Goal: Information Seeking & Learning: Compare options

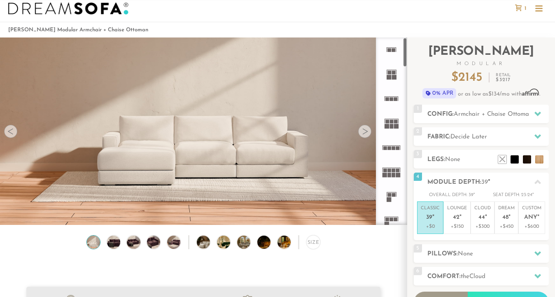
click at [387, 73] on rect at bounding box center [387, 72] width 0 height 4
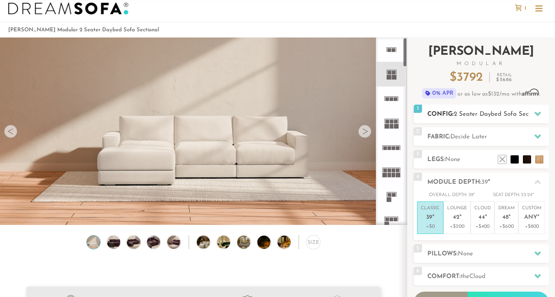
click at [453, 115] on h2 "Config: 2 Seater Daybed Sofa Sectional" at bounding box center [489, 114] width 122 height 9
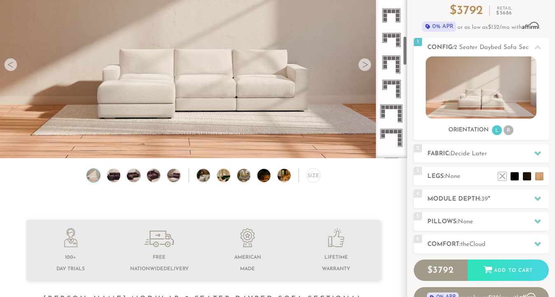
scroll to position [409, 0]
click at [389, 108] on icon at bounding box center [391, 113] width 24 height 24
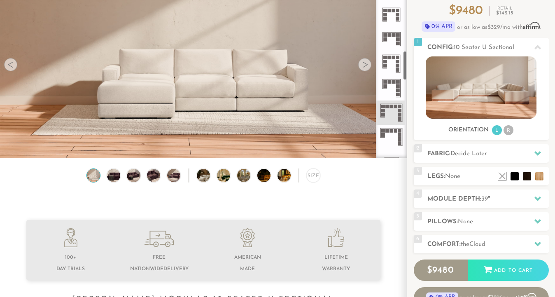
scroll to position [507, 0]
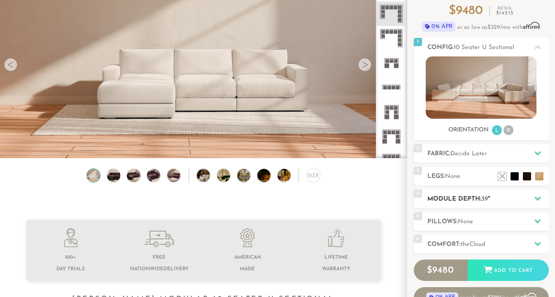
click at [451, 202] on h2 "Module Depth: 39 "" at bounding box center [489, 198] width 122 height 9
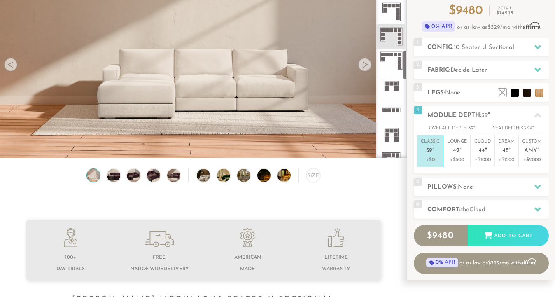
scroll to position [477, 0]
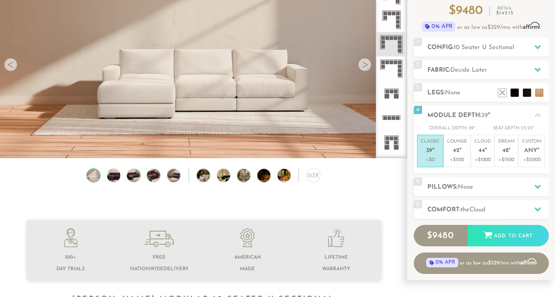
click at [399, 40] on rect at bounding box center [400, 42] width 4 height 4
click at [465, 45] on span "10 Seater U Sectional" at bounding box center [484, 47] width 61 height 6
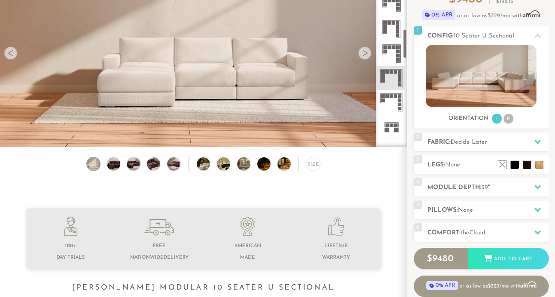
scroll to position [437, 0]
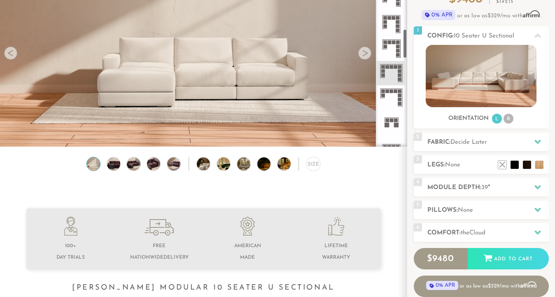
click at [398, 94] on rect at bounding box center [400, 96] width 4 height 4
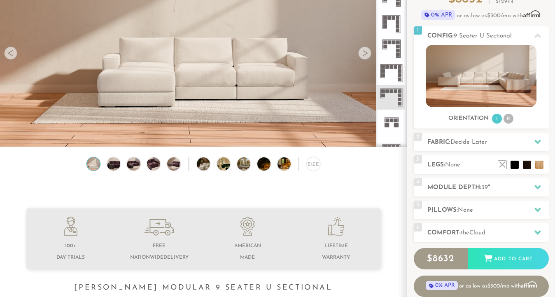
click at [386, 64] on icon at bounding box center [391, 73] width 24 height 24
click at [385, 94] on rect at bounding box center [383, 96] width 4 height 4
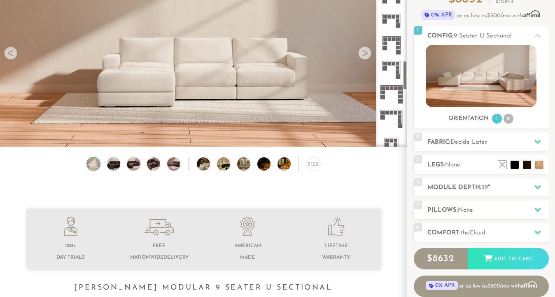
click at [385, 94] on icon at bounding box center [391, 94] width 24 height 24
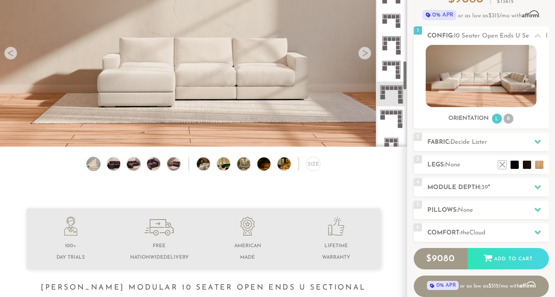
click at [387, 117] on icon at bounding box center [391, 118] width 24 height 24
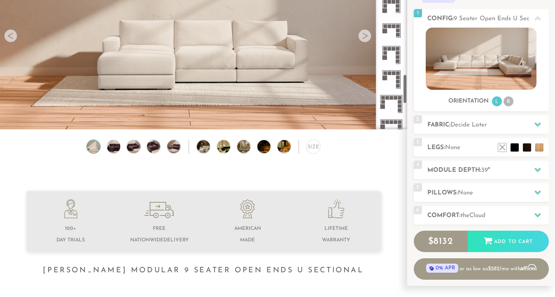
scroll to position [854, 0]
click at [384, 80] on rect at bounding box center [383, 81] width 5 height 5
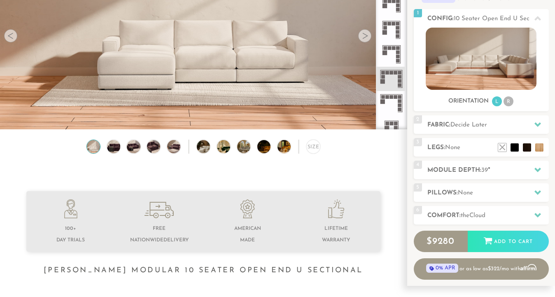
click at [444, 171] on h2 "Module Depth: 39 "" at bounding box center [489, 170] width 122 height 9
